Goal: Transaction & Acquisition: Purchase product/service

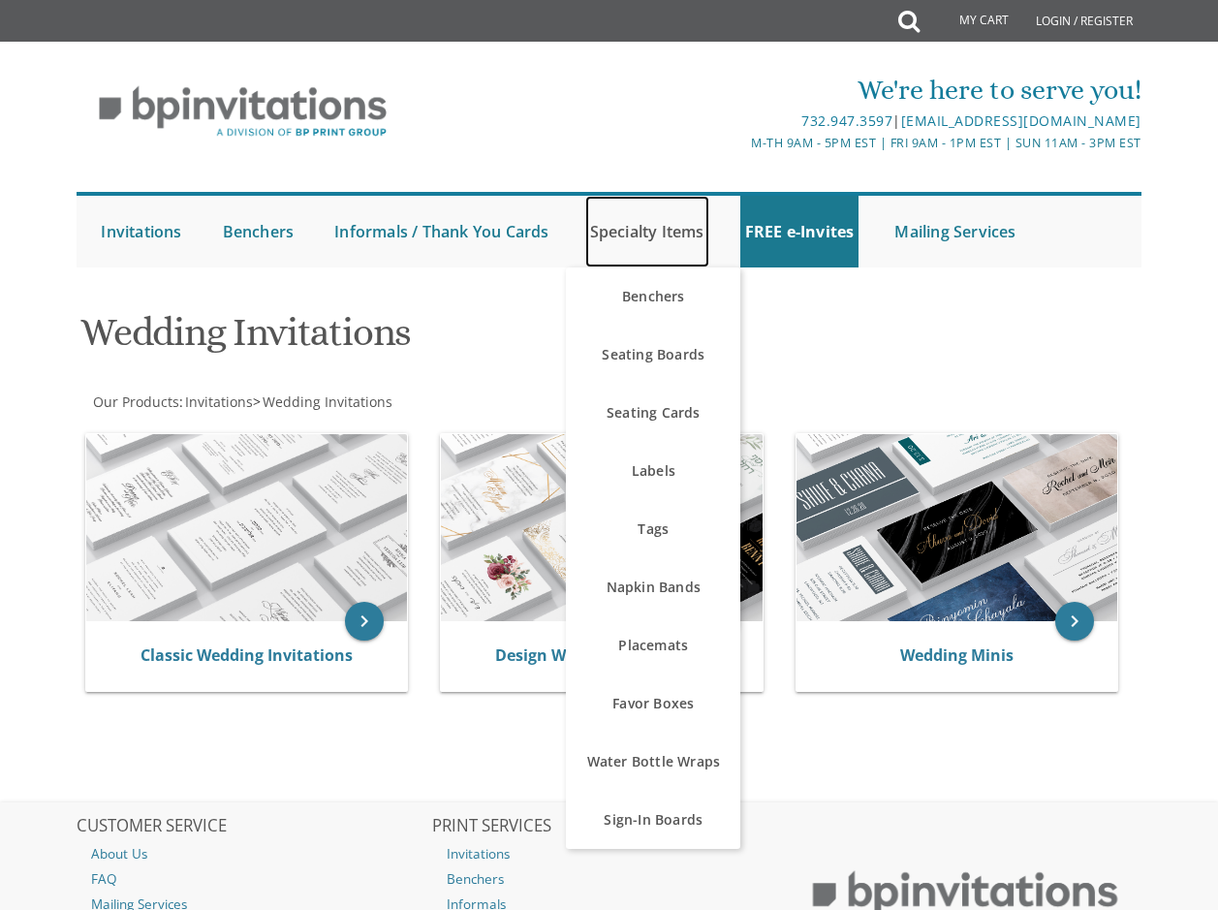
click at [641, 226] on link "Specialty Items" at bounding box center [647, 232] width 124 height 72
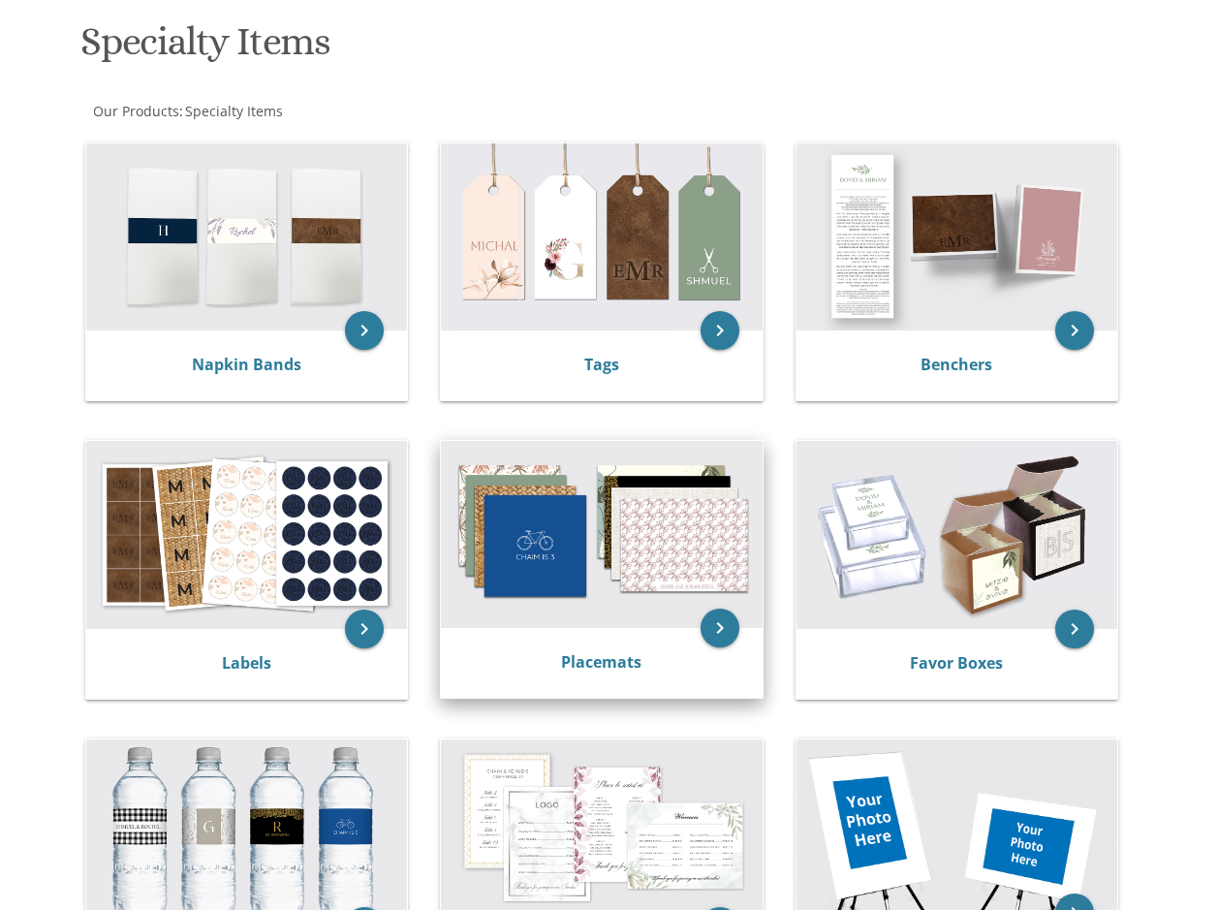
scroll to position [388, 0]
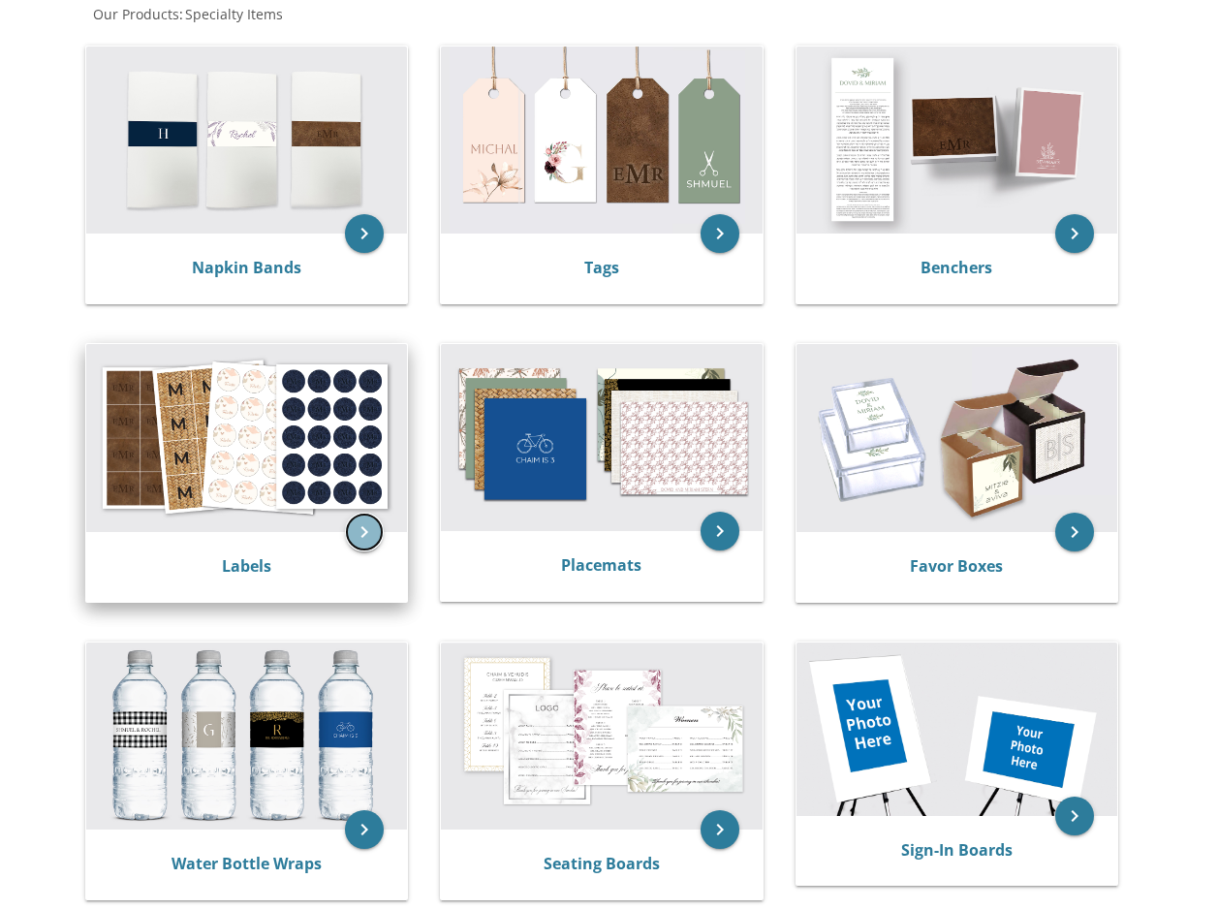
click at [370, 526] on icon "keyboard_arrow_right" at bounding box center [364, 532] width 39 height 39
click at [361, 536] on icon "keyboard_arrow_right" at bounding box center [364, 532] width 39 height 39
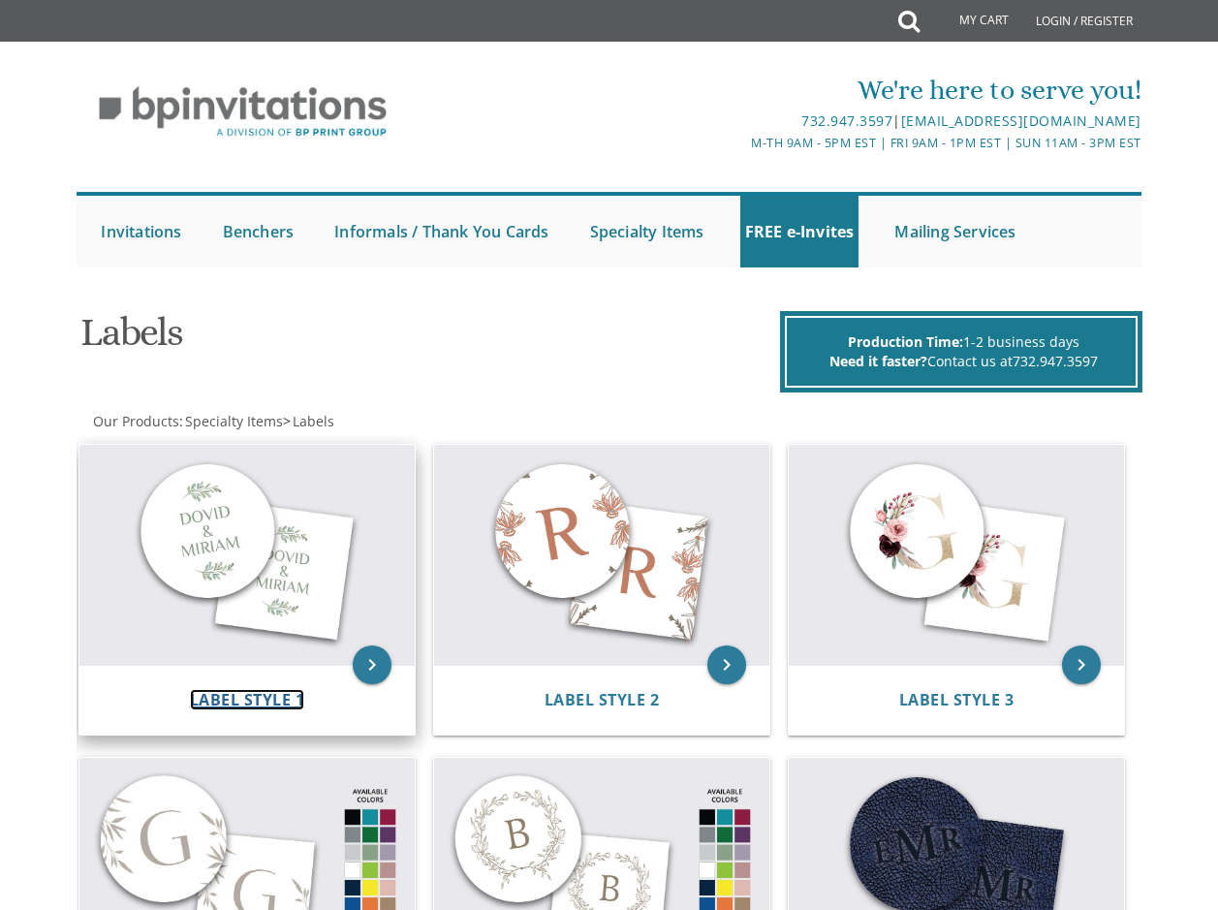
click at [252, 701] on span "Label Style 1" at bounding box center [247, 699] width 115 height 21
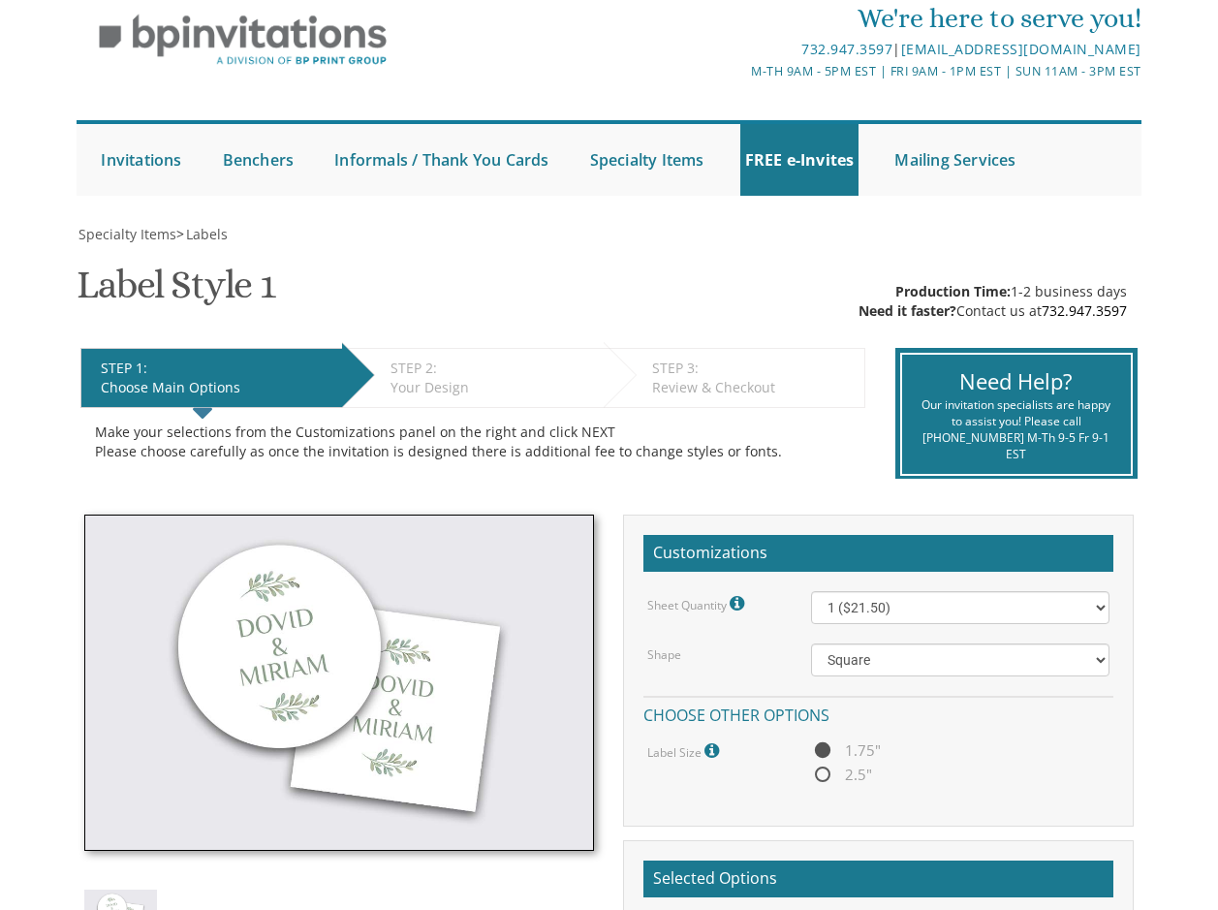
scroll to position [291, 0]
